Goal: Complete application form

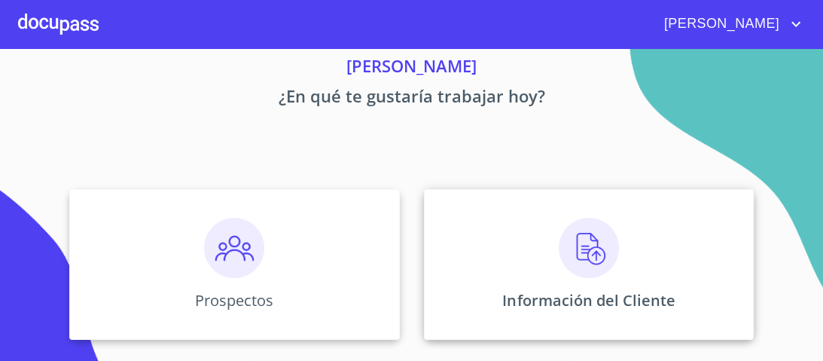
scroll to position [120, 0]
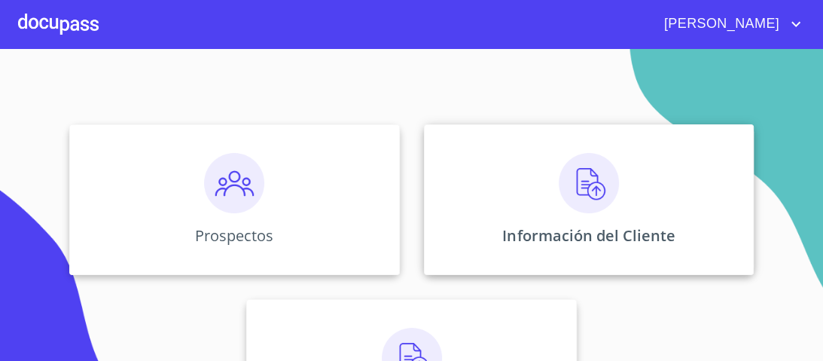
click at [585, 188] on img at bounding box center [589, 183] width 60 height 60
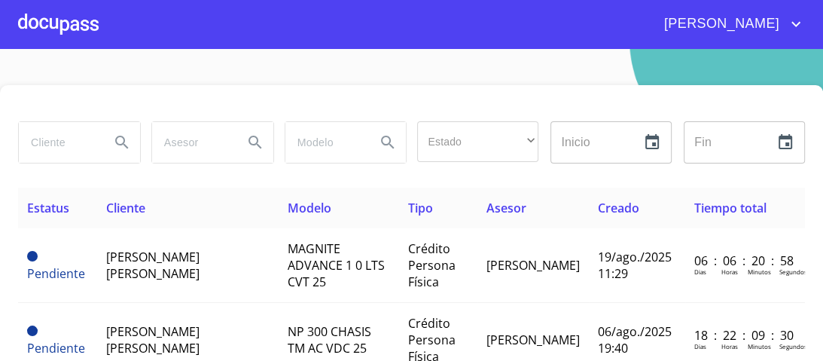
click at [51, 139] on input "search" at bounding box center [58, 142] width 79 height 41
type input "j"
type input "[PERSON_NAME]"
click at [120, 136] on icon "Search" at bounding box center [121, 142] width 13 height 13
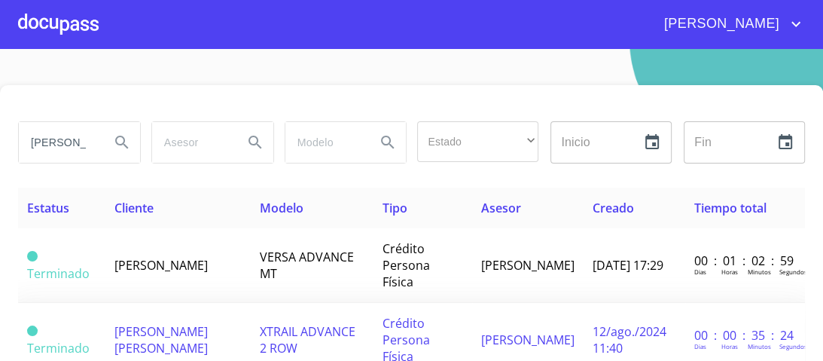
click at [350, 323] on span "XTRAIL ADVANCE 2 ROW" at bounding box center [308, 339] width 96 height 33
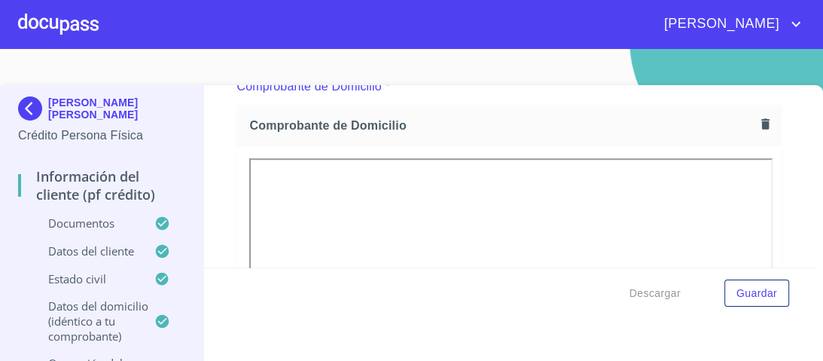
scroll to position [690, 0]
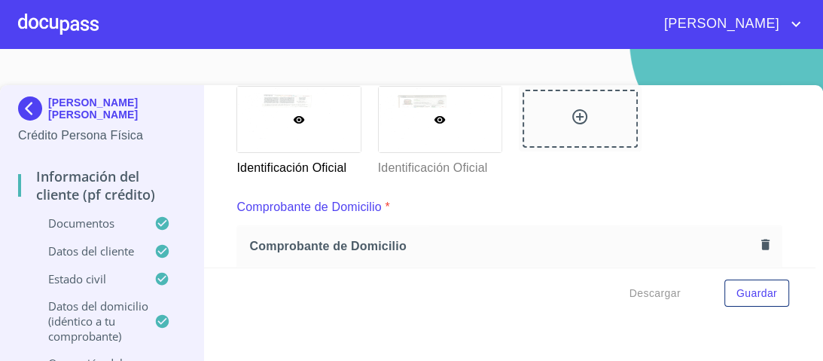
click at [446, 122] on div at bounding box center [440, 120] width 123 height 66
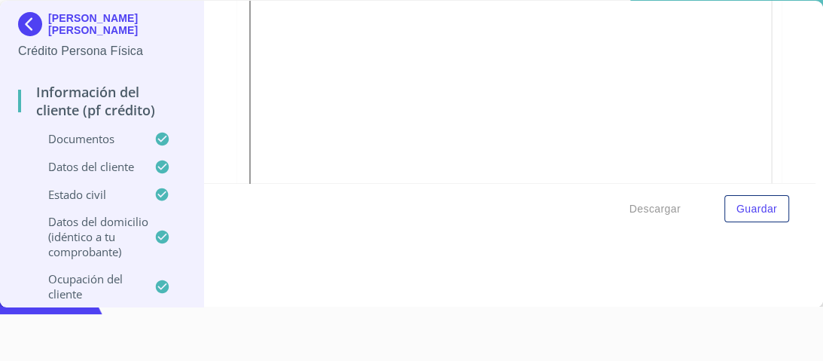
scroll to position [1646, 0]
click at [631, 206] on span "Descargar" at bounding box center [655, 209] width 51 height 19
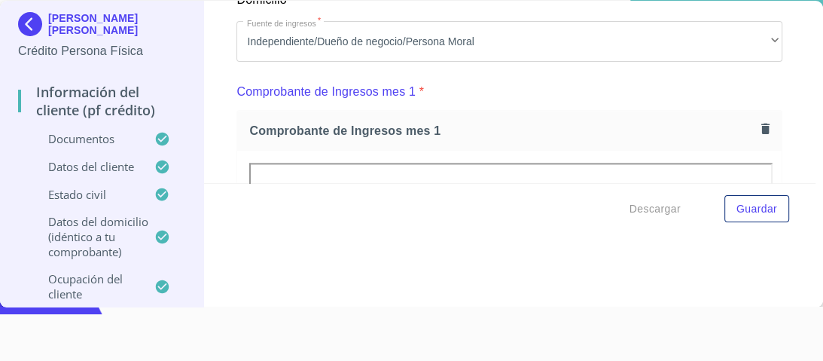
scroll to position [1405, 0]
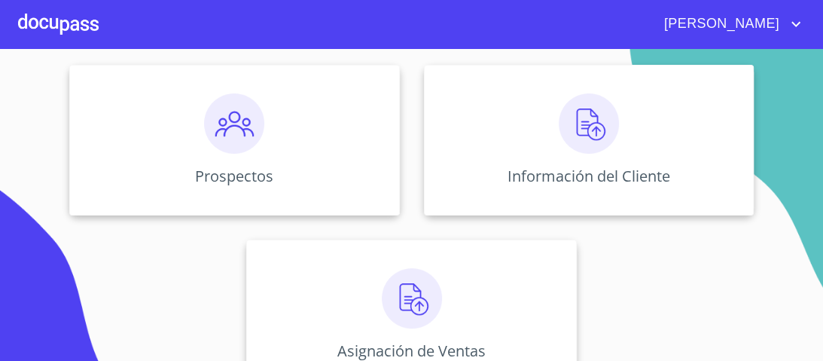
scroll to position [181, 0]
click at [581, 126] on img at bounding box center [589, 123] width 60 height 60
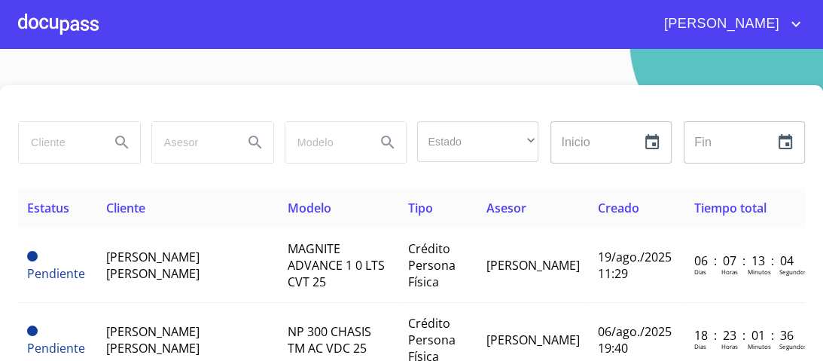
click at [56, 145] on input "search" at bounding box center [58, 142] width 79 height 41
type input "JOSE MANUEL"
click at [120, 140] on icon "Search" at bounding box center [122, 142] width 18 height 18
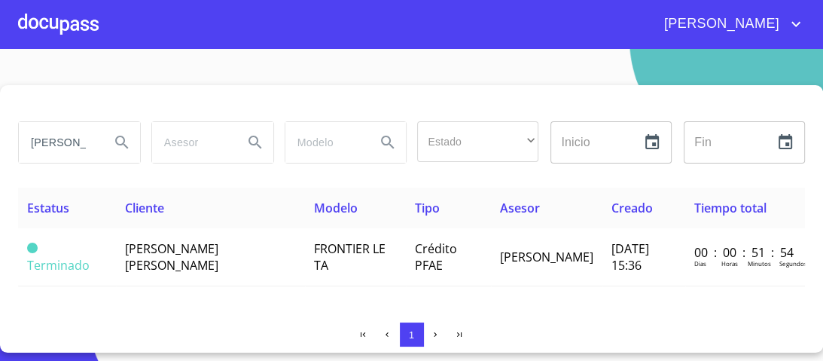
click at [79, 24] on div at bounding box center [58, 24] width 81 height 48
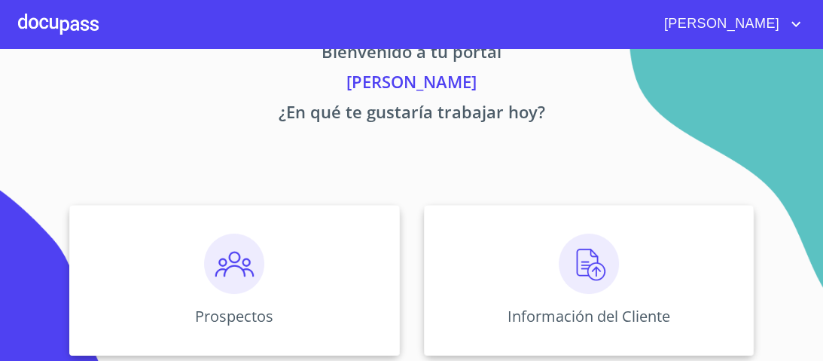
scroll to position [39, 0]
click at [582, 259] on img at bounding box center [589, 264] width 60 height 60
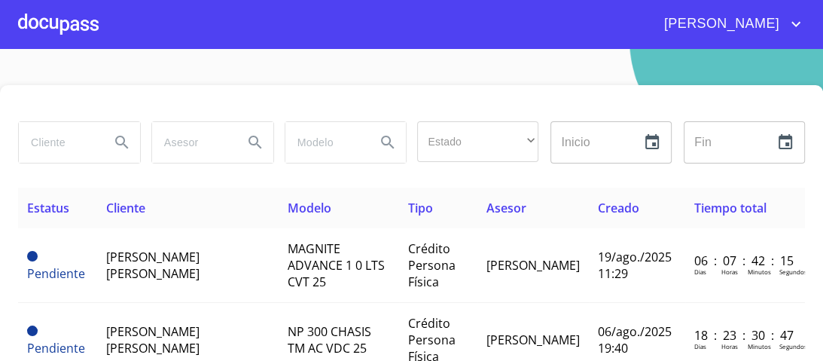
click at [47, 140] on input "search" at bounding box center [58, 142] width 79 height 41
type input "JOSE MANUEL"
click at [121, 140] on icon "Search" at bounding box center [121, 142] width 13 height 13
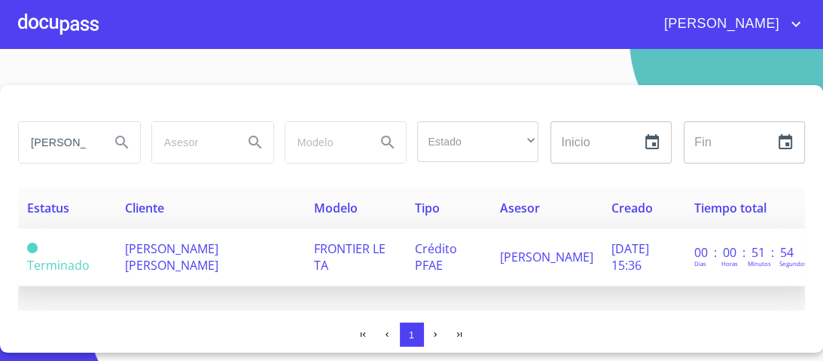
click at [349, 251] on span "FRONTIER LE TA" at bounding box center [350, 256] width 72 height 33
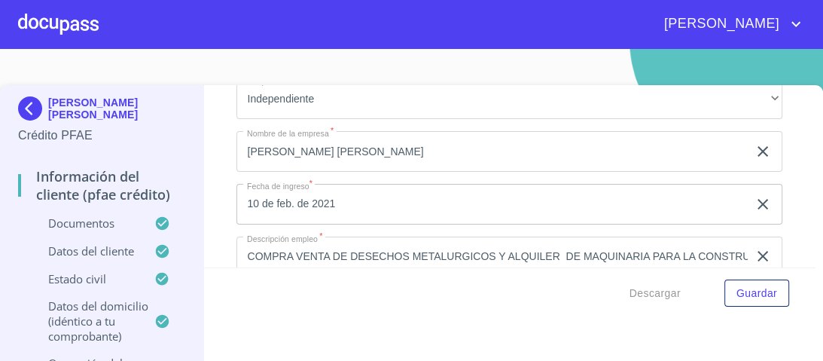
scroll to position [6591, 0]
